Goal: Transaction & Acquisition: Purchase product/service

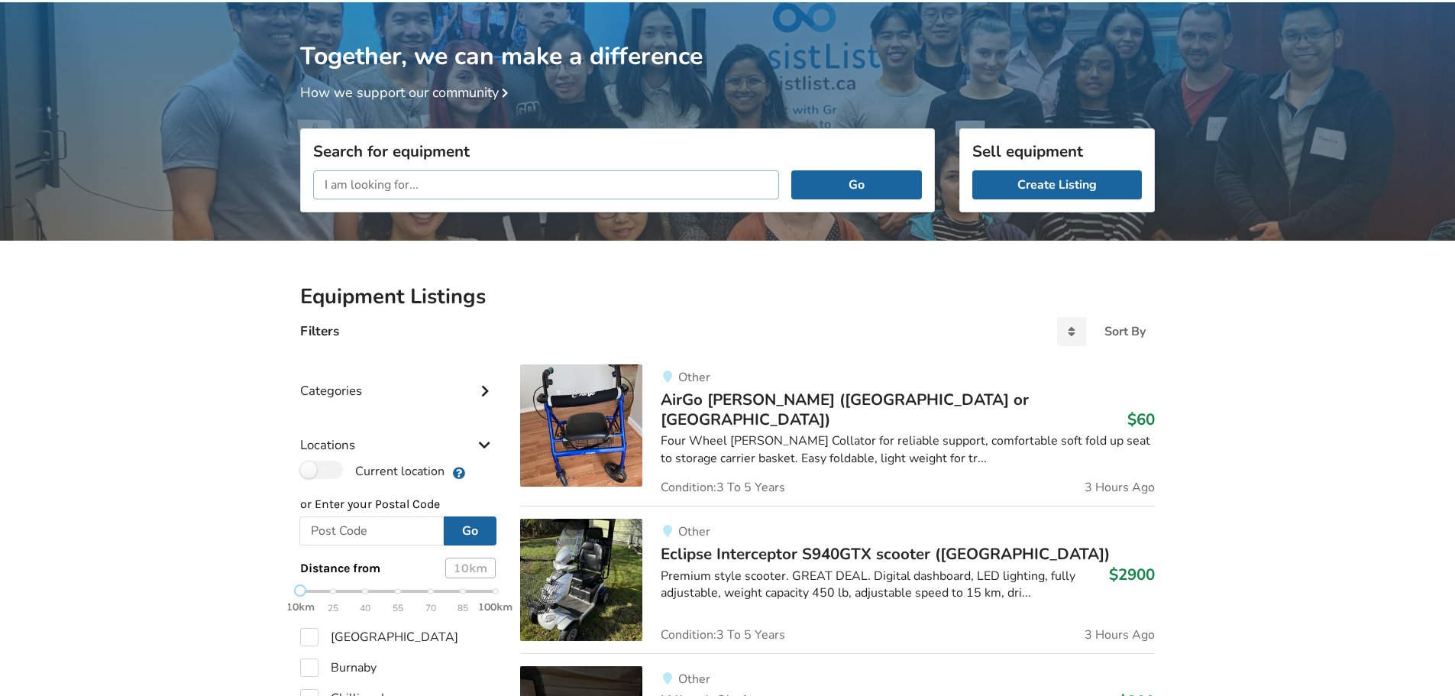
click at [429, 180] on input "text" at bounding box center [546, 184] width 466 height 29
click at [791, 170] on button "Go" at bounding box center [856, 184] width 131 height 29
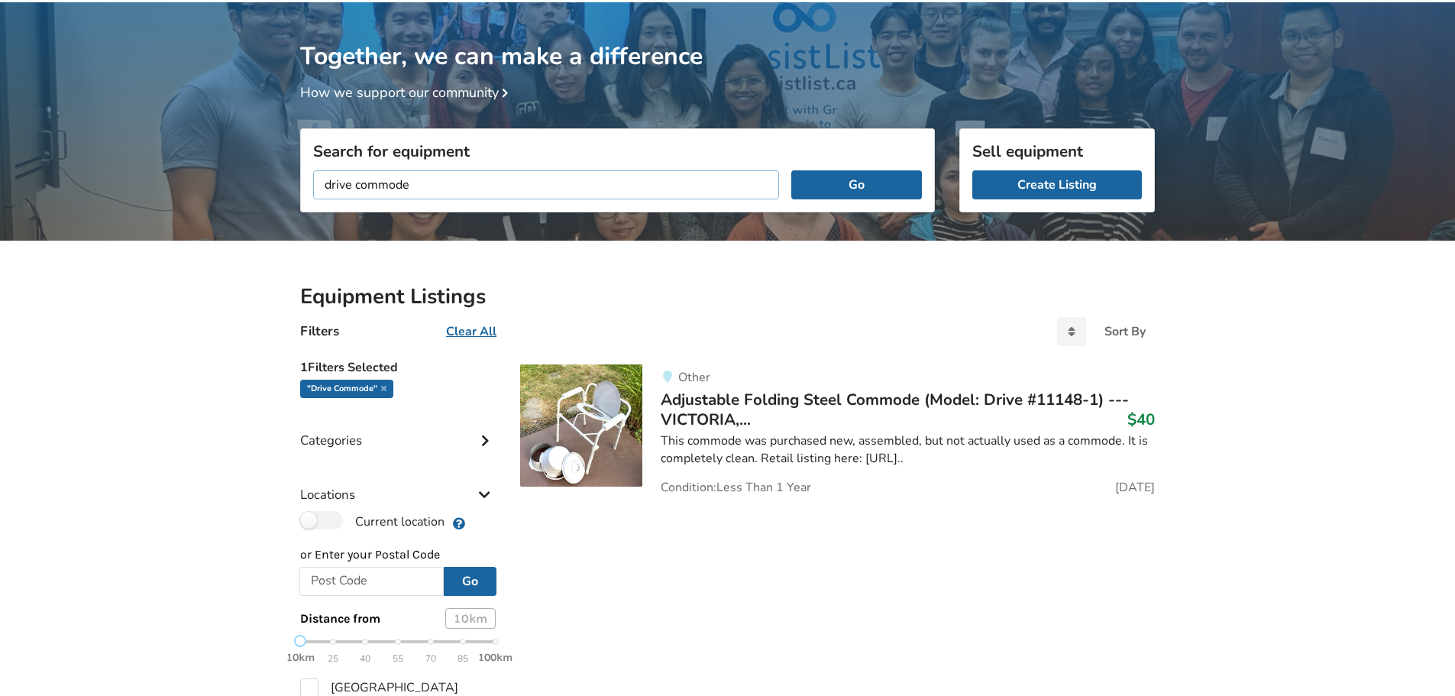
click at [350, 187] on input "drive commode" at bounding box center [546, 184] width 466 height 29
click at [350, 186] on input "drive commode" at bounding box center [546, 184] width 466 height 29
click at [791, 170] on button "Go" at bounding box center [856, 184] width 131 height 29
click at [416, 186] on input "commode" at bounding box center [546, 184] width 466 height 29
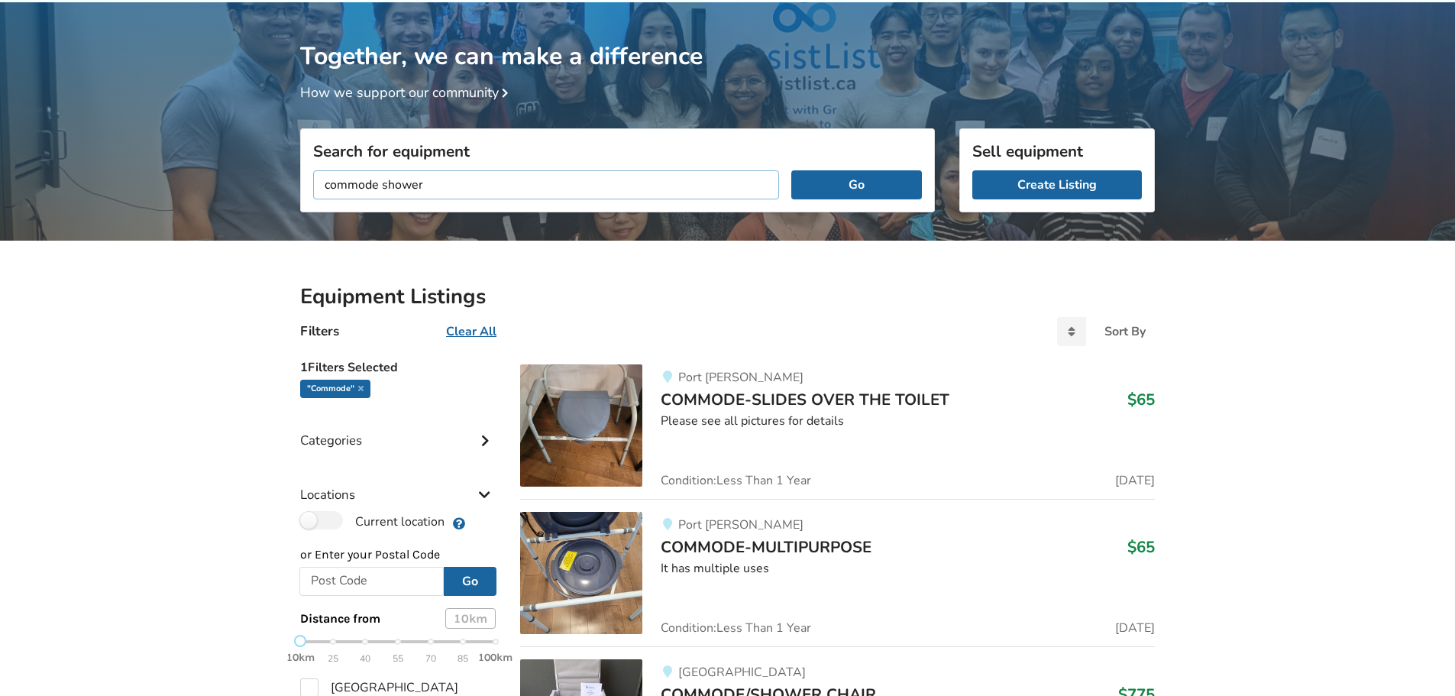
type input "commode shower"
click at [791, 170] on button "Go" at bounding box center [856, 184] width 131 height 29
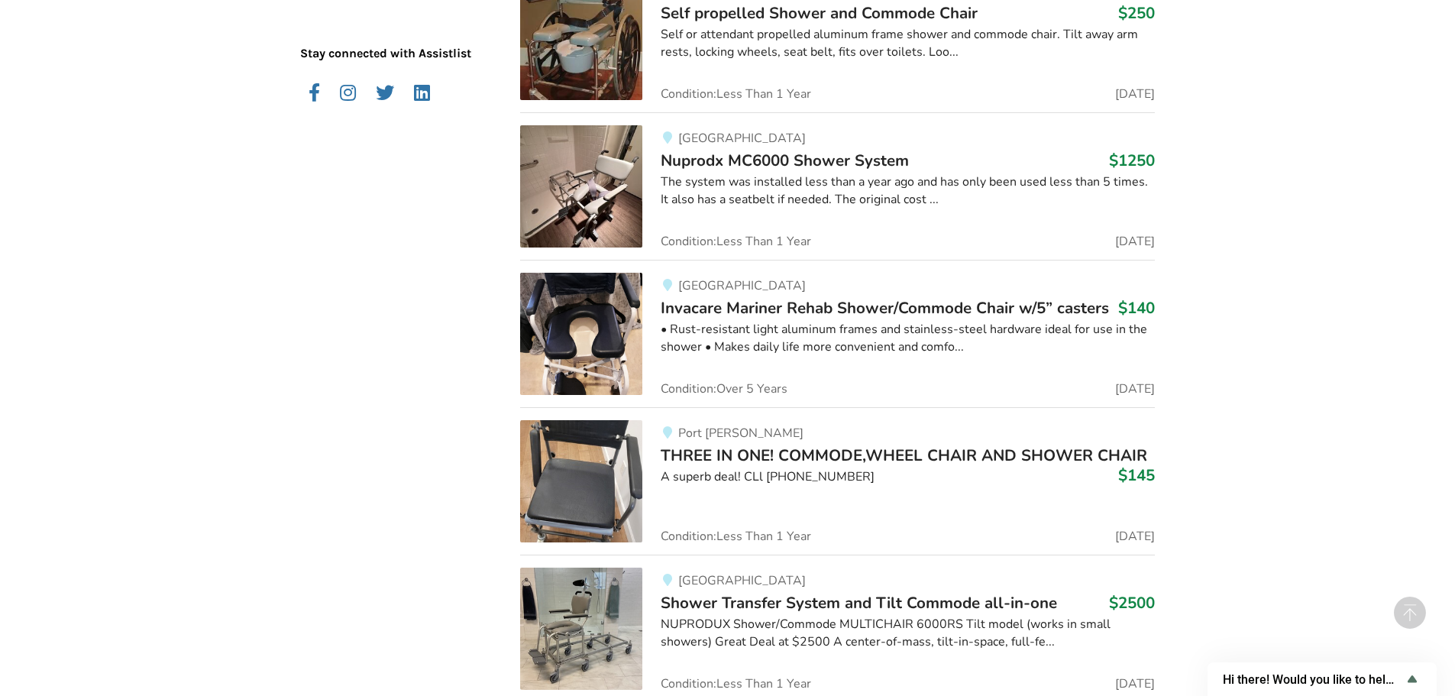
scroll to position [1607, 0]
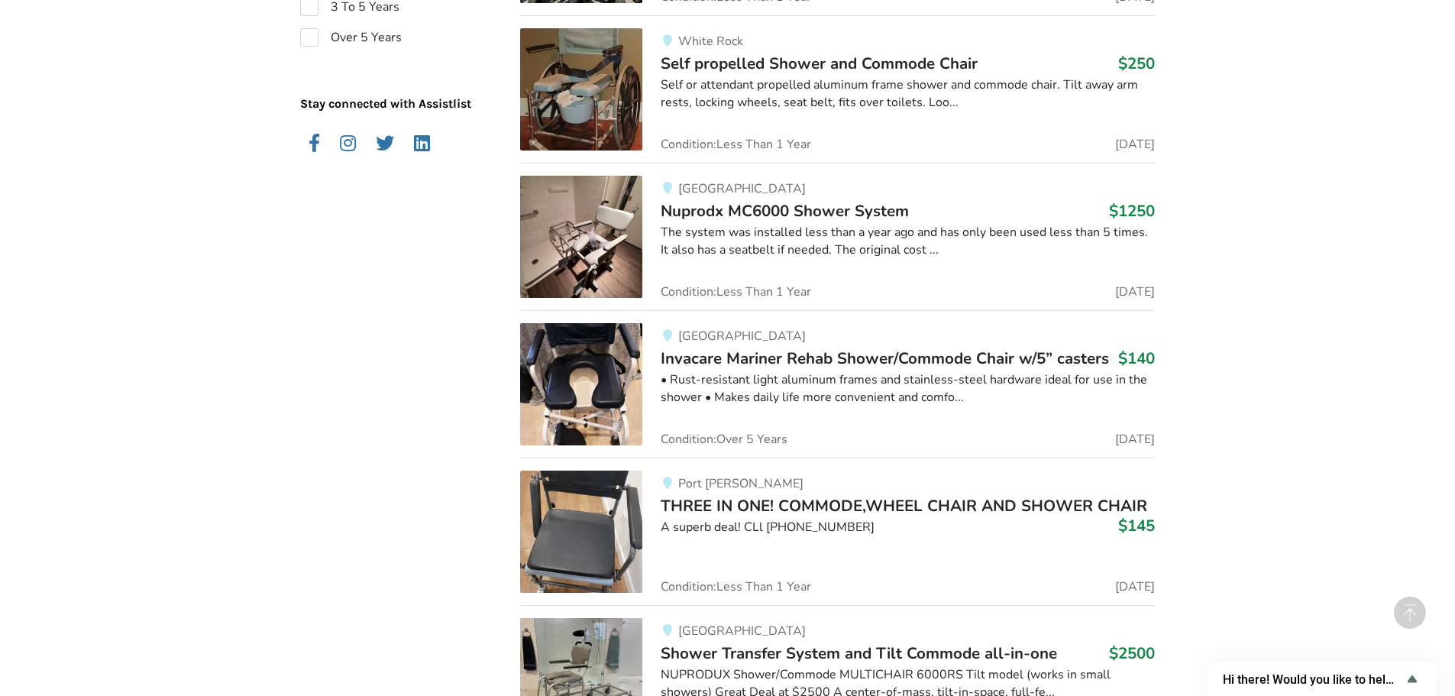
click at [927, 357] on span "Invacare Mariner Rehab Shower/Commode Chair w/5” casters" at bounding box center [885, 358] width 448 height 21
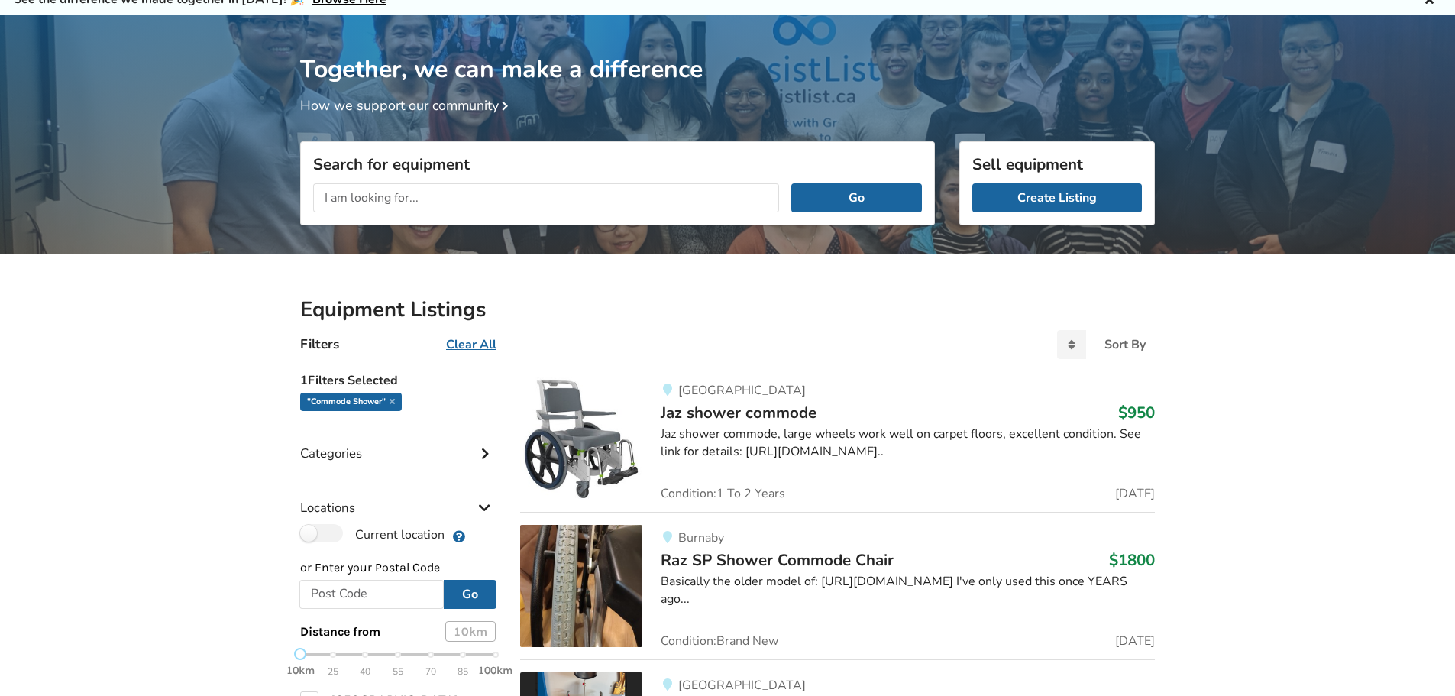
scroll to position [1358, 0]
